Goal: Task Accomplishment & Management: Manage account settings

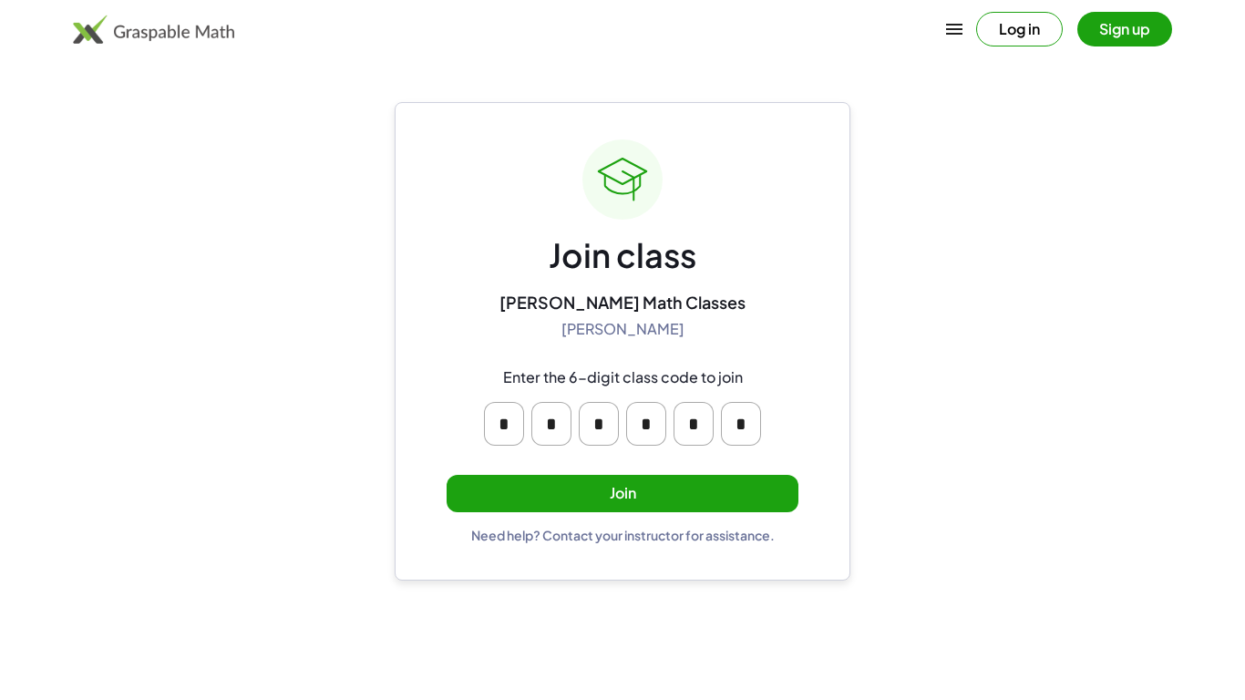
click at [569, 464] on div "Join class [PERSON_NAME] Math Classes [PERSON_NAME] Enter the 6-digit class cod…" at bounding box center [623, 341] width 352 height 404
click at [551, 494] on button "Join" at bounding box center [623, 493] width 352 height 37
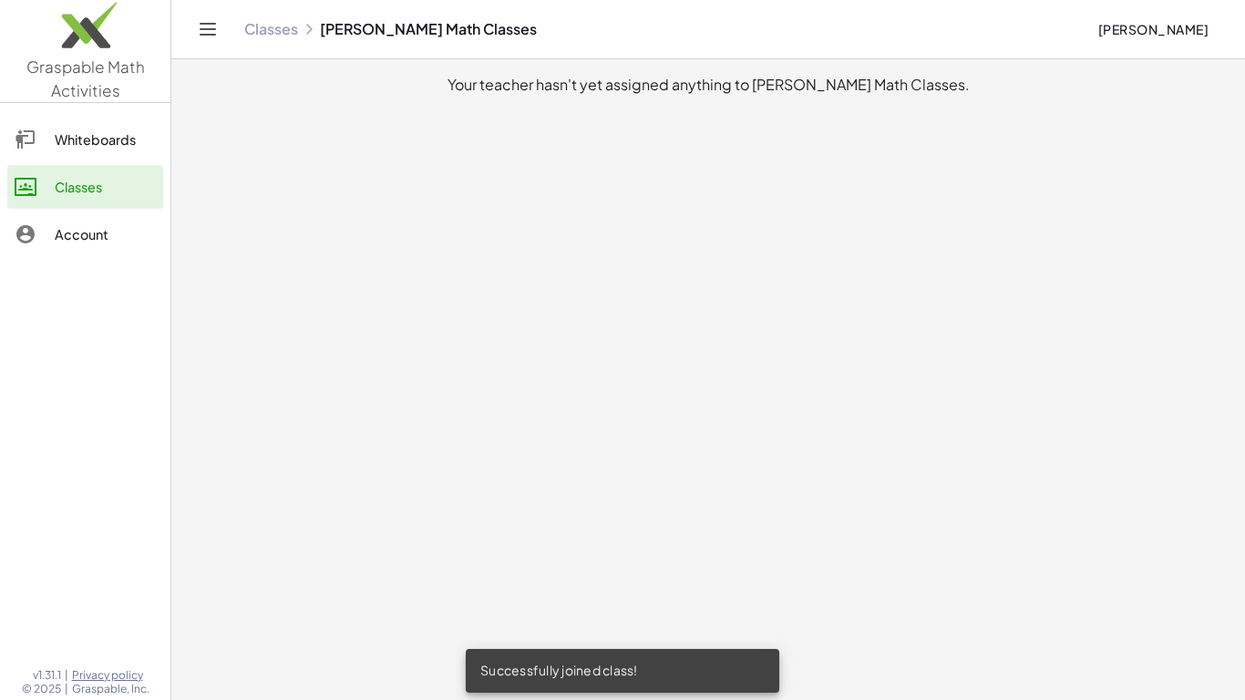
click at [96, 118] on link "Whiteboards" at bounding box center [85, 140] width 156 height 44
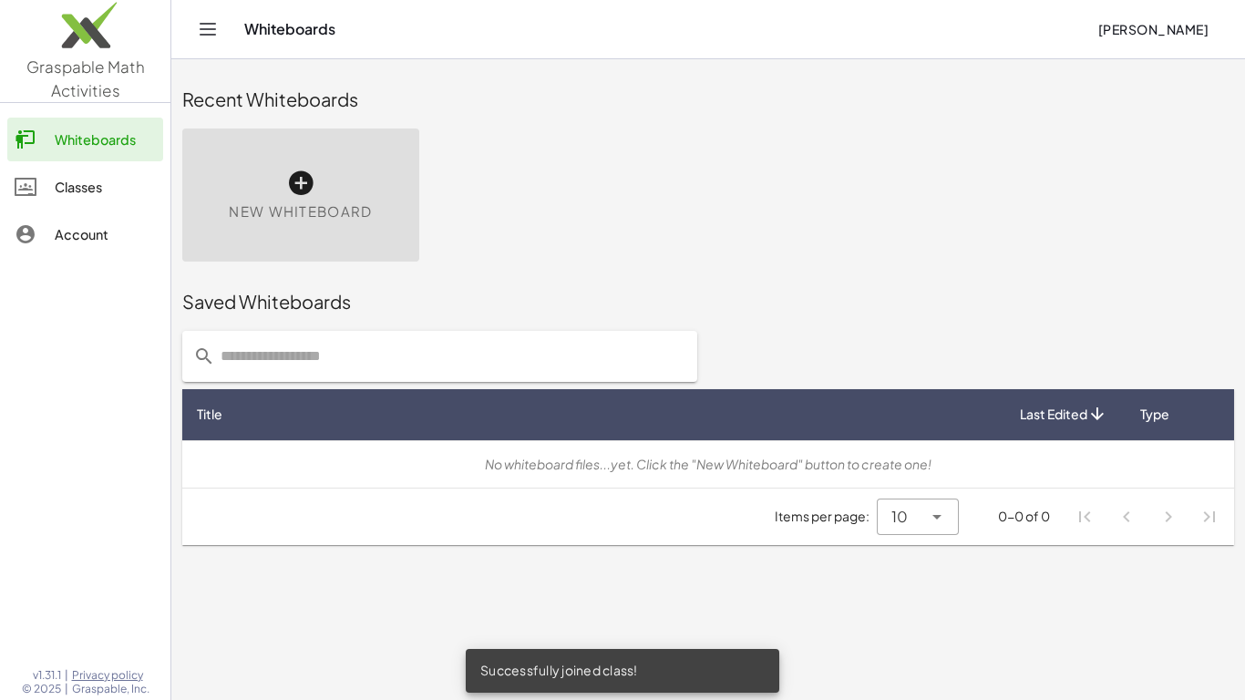
click at [438, 351] on input "text" at bounding box center [450, 356] width 471 height 51
click at [65, 192] on div "Classes" at bounding box center [105, 187] width 101 height 22
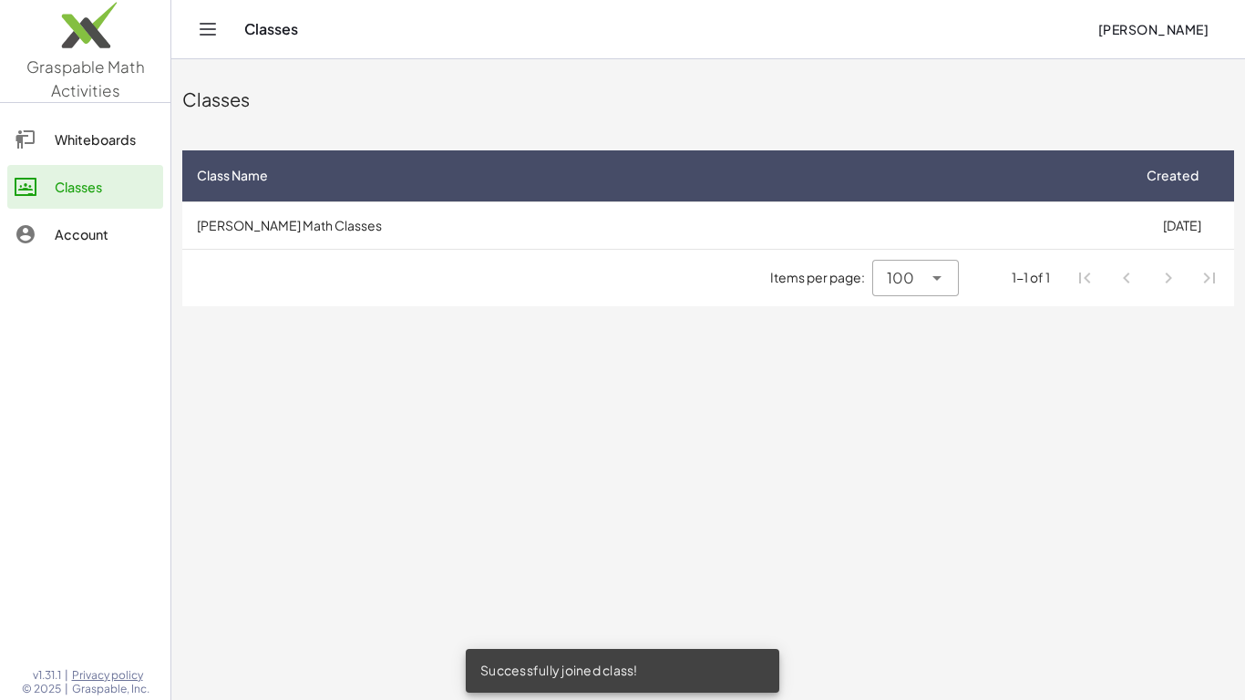
click at [78, 223] on div "Account" at bounding box center [105, 234] width 101 height 22
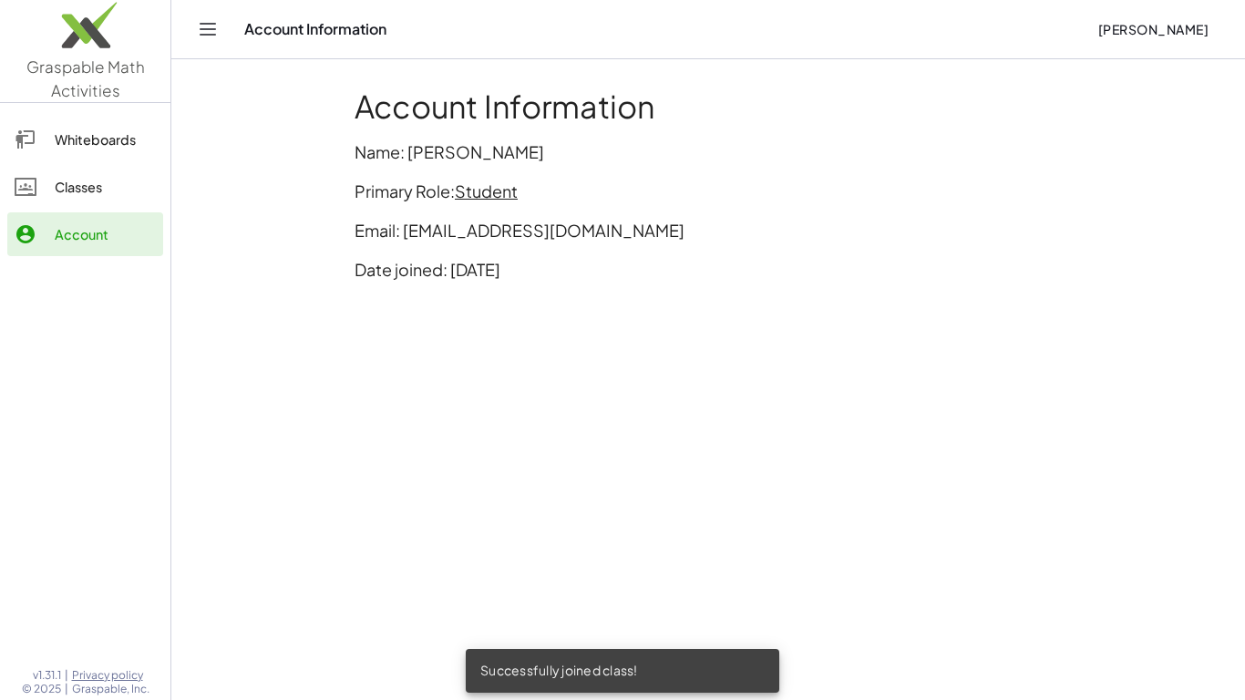
click at [64, 185] on div "Classes" at bounding box center [105, 187] width 101 height 22
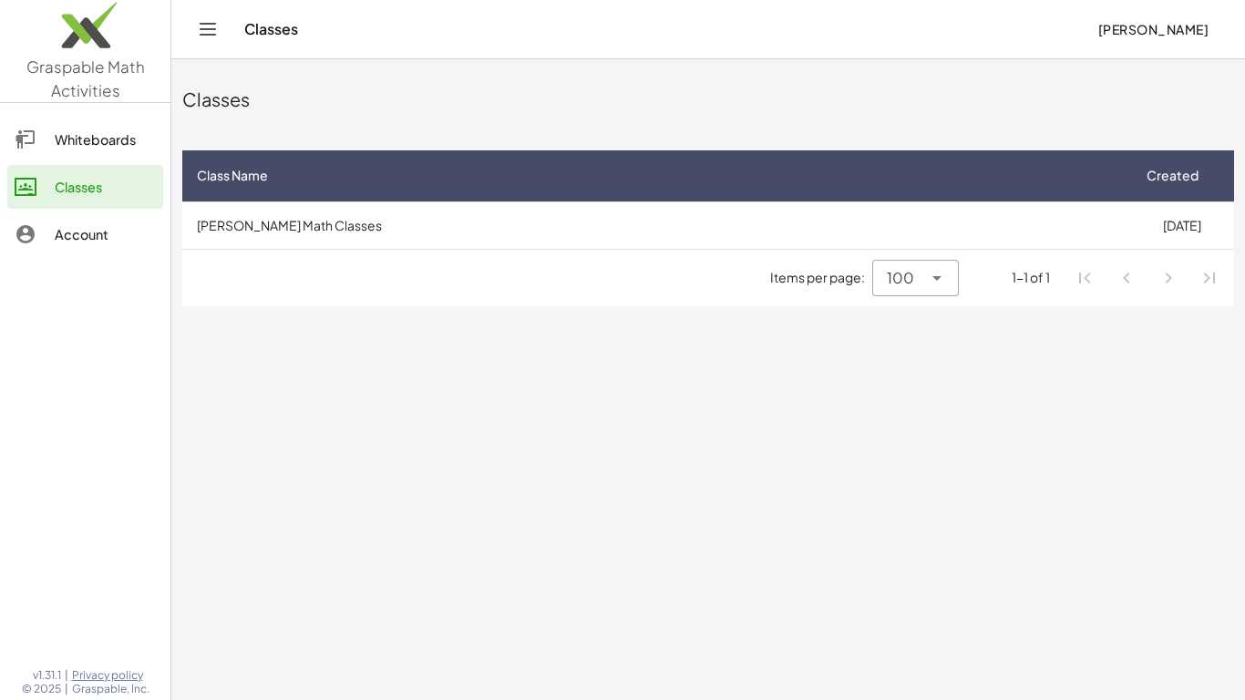
click at [903, 284] on span "100" at bounding box center [900, 278] width 27 height 22
click at [896, 403] on div "All" at bounding box center [916, 413] width 57 height 22
click at [935, 284] on icon at bounding box center [937, 278] width 22 height 22
click at [918, 376] on div "100" at bounding box center [921, 369] width 46 height 22
type input "***"
